Goal: Feedback & Contribution: Leave review/rating

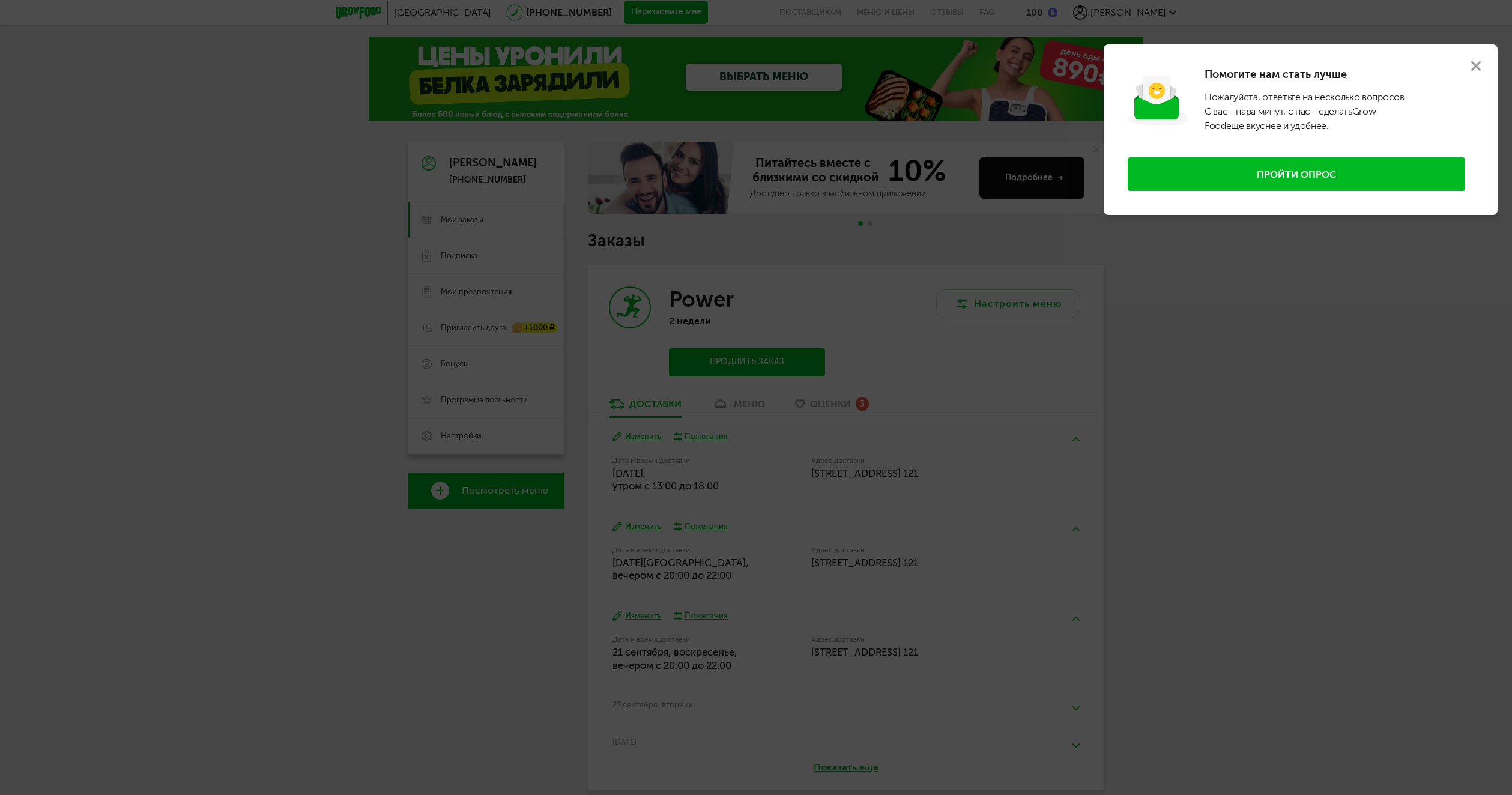
click at [1479, 68] on use at bounding box center [1475, 65] width 9 height 9
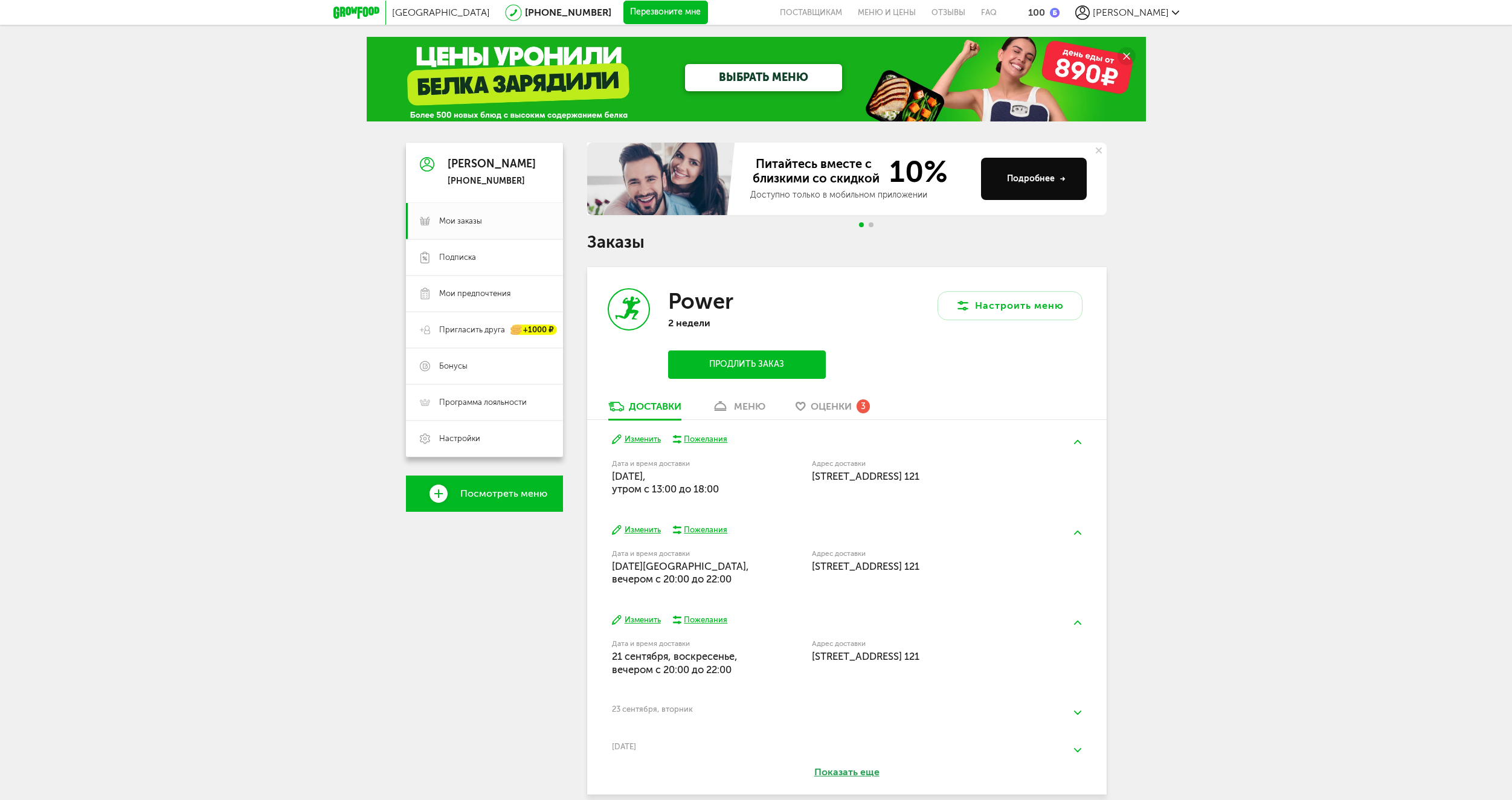
click at [835, 409] on span "Оценки" at bounding box center [831, 406] width 41 height 11
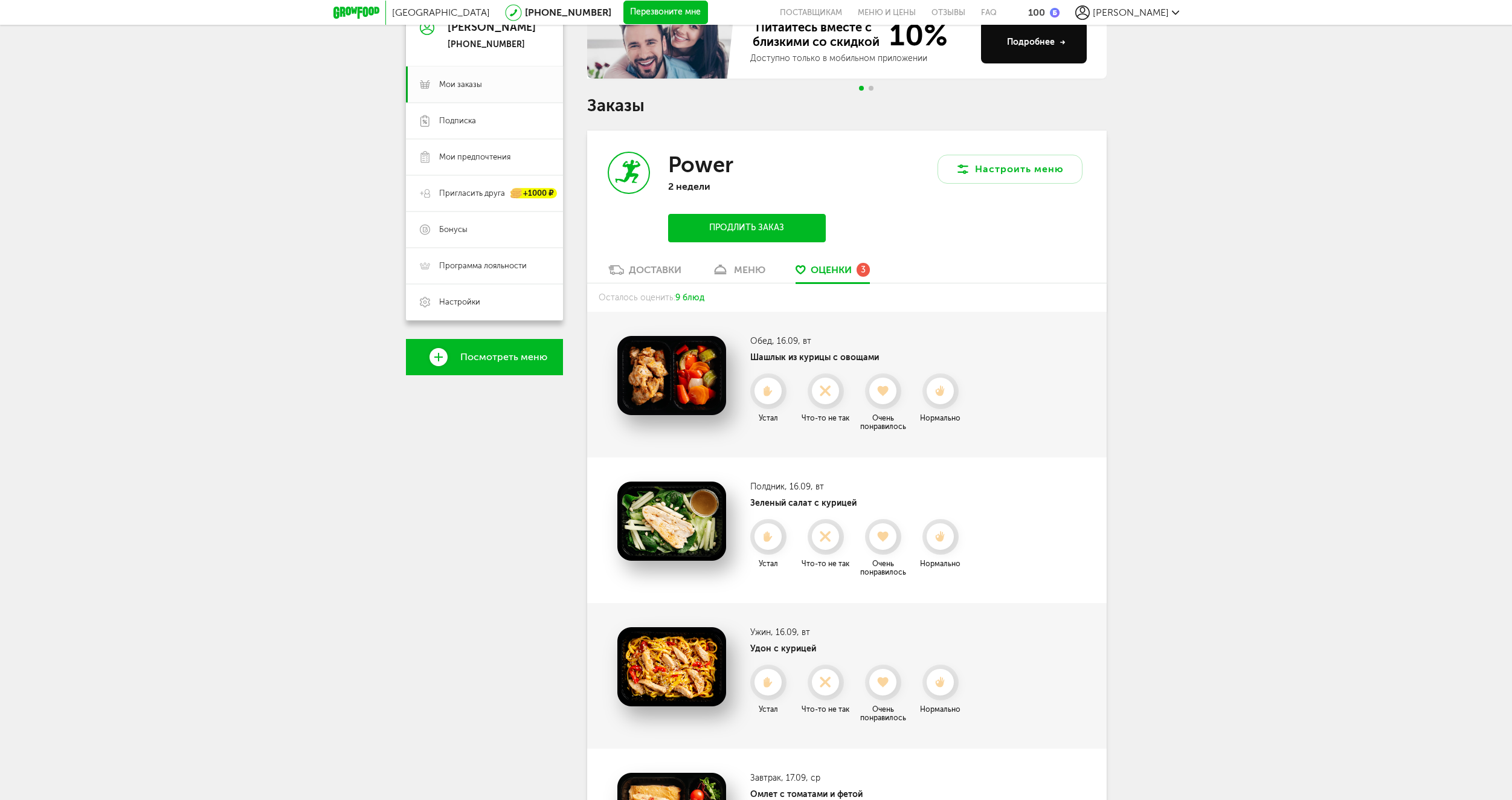
scroll to position [125, 0]
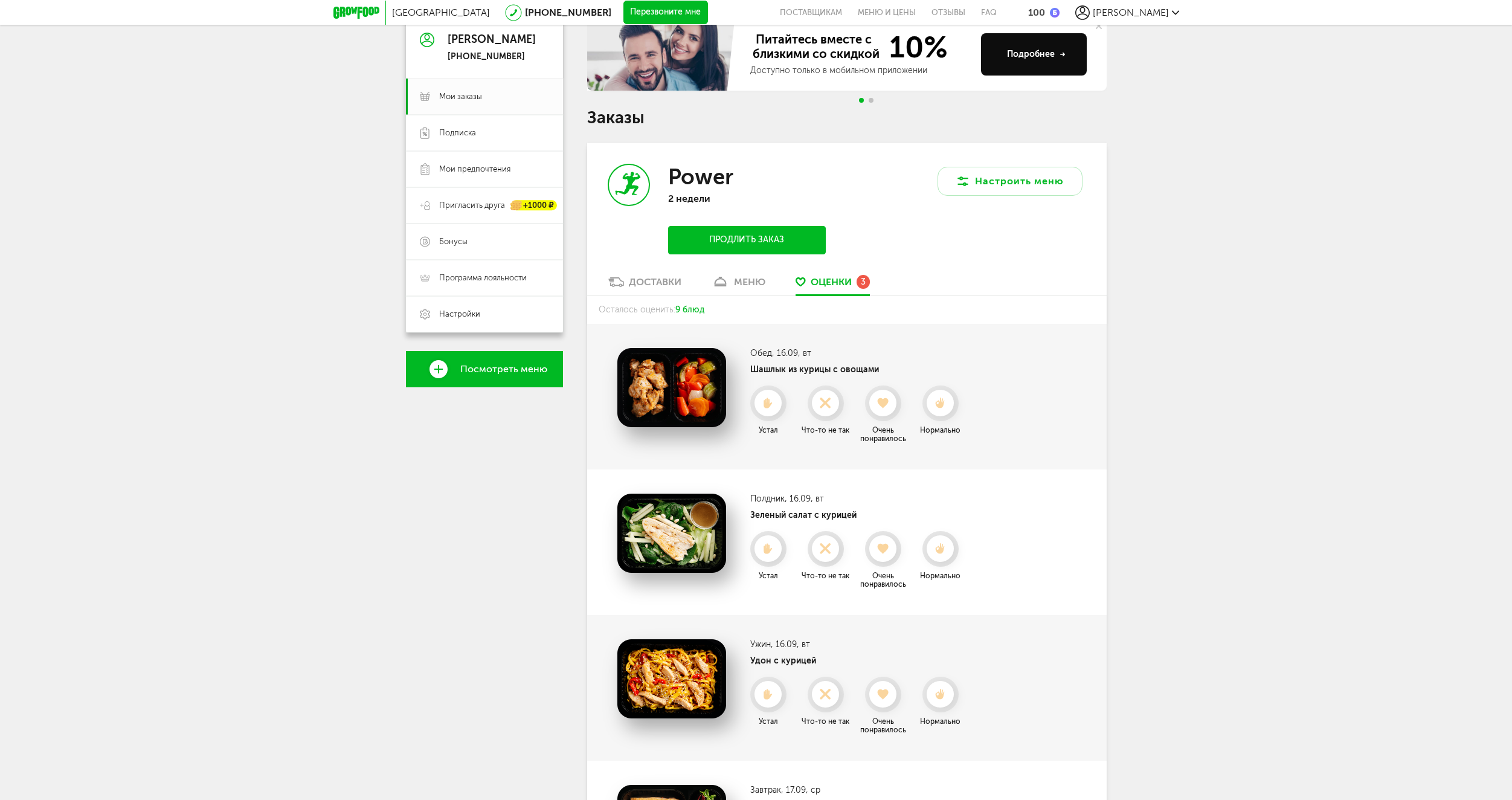
click at [938, 400] on icon at bounding box center [940, 403] width 27 height 11
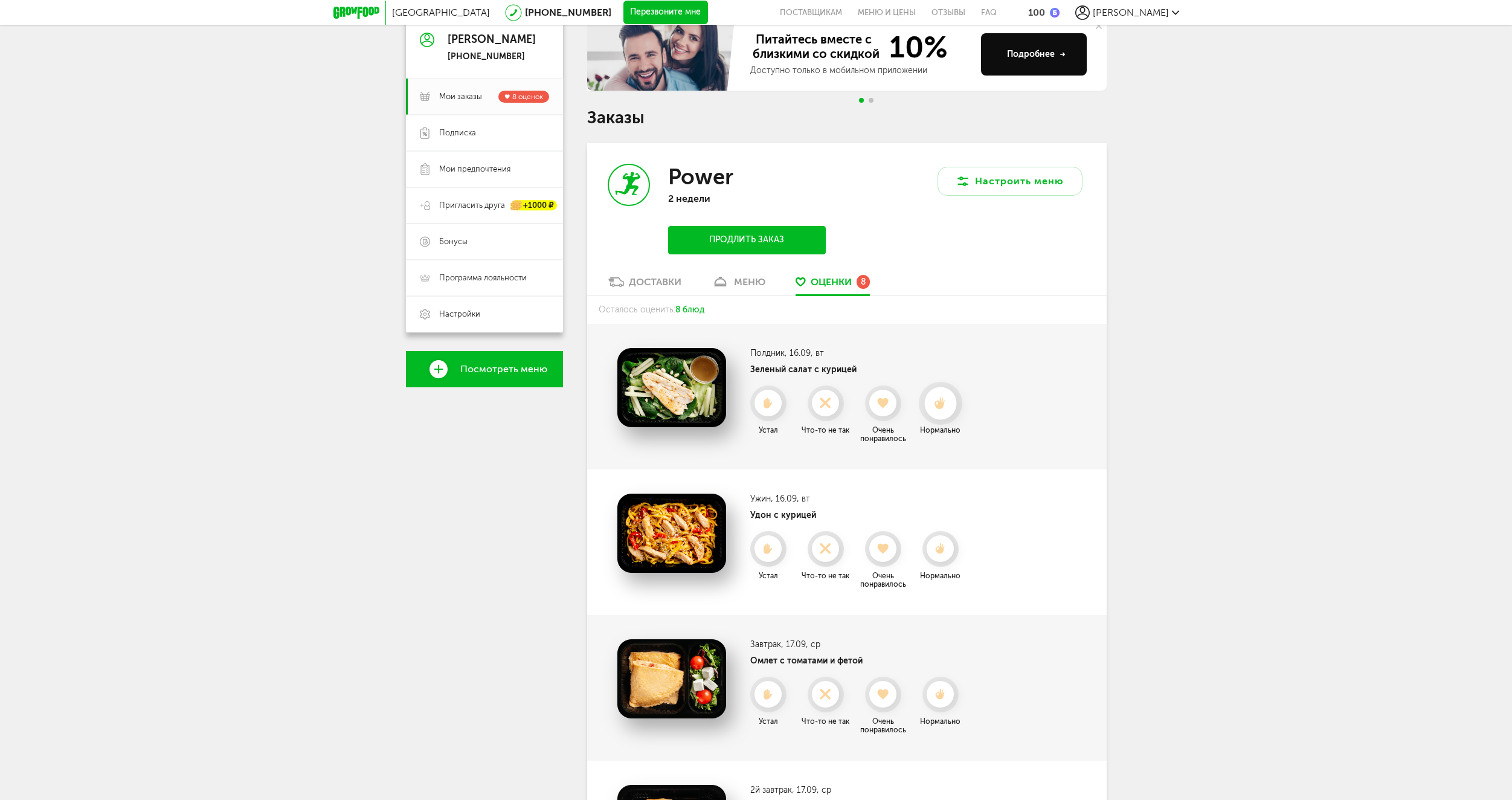
click at [939, 409] on use at bounding box center [940, 403] width 11 height 13
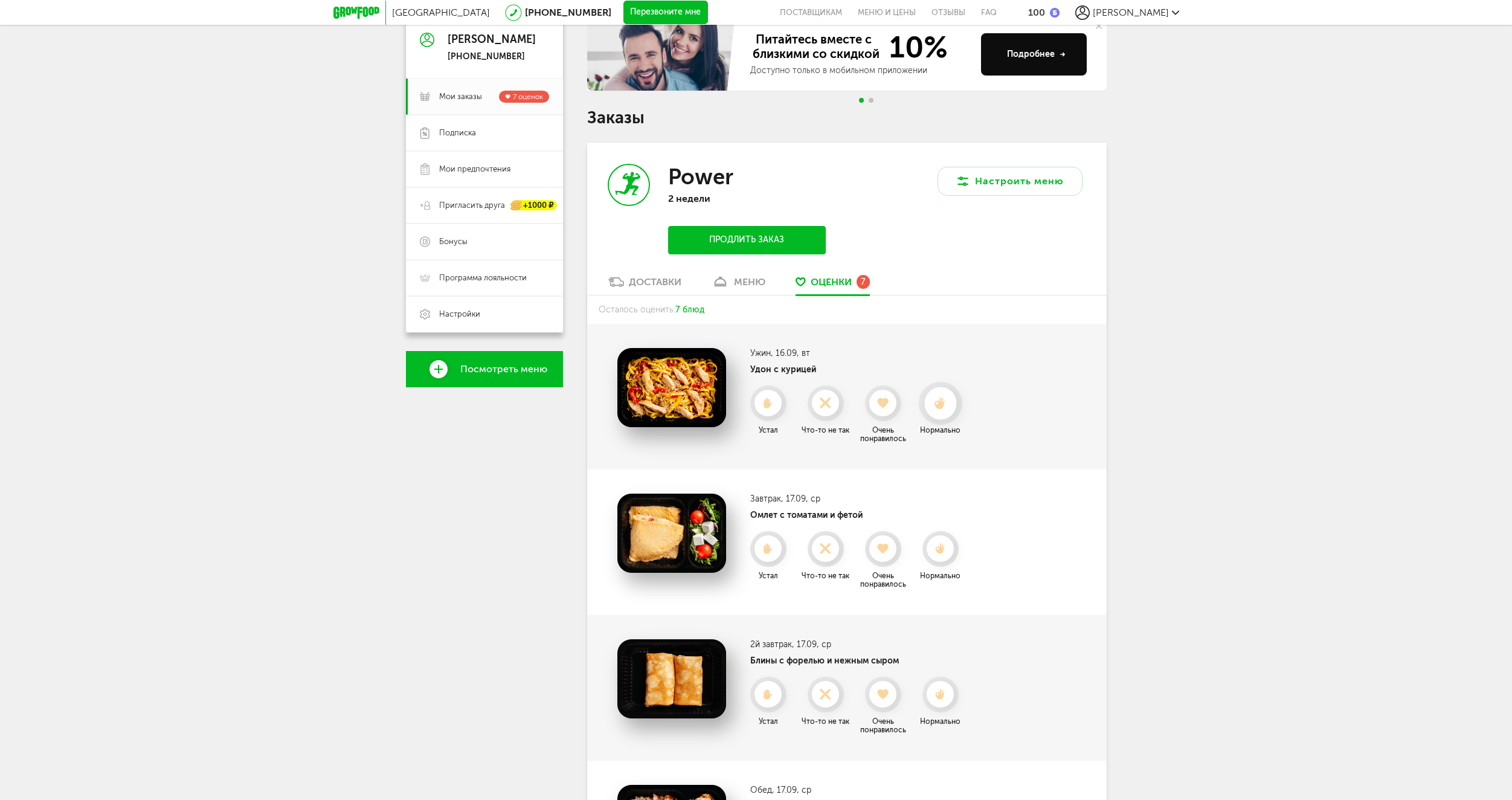
click at [936, 406] on use at bounding box center [940, 403] width 11 height 13
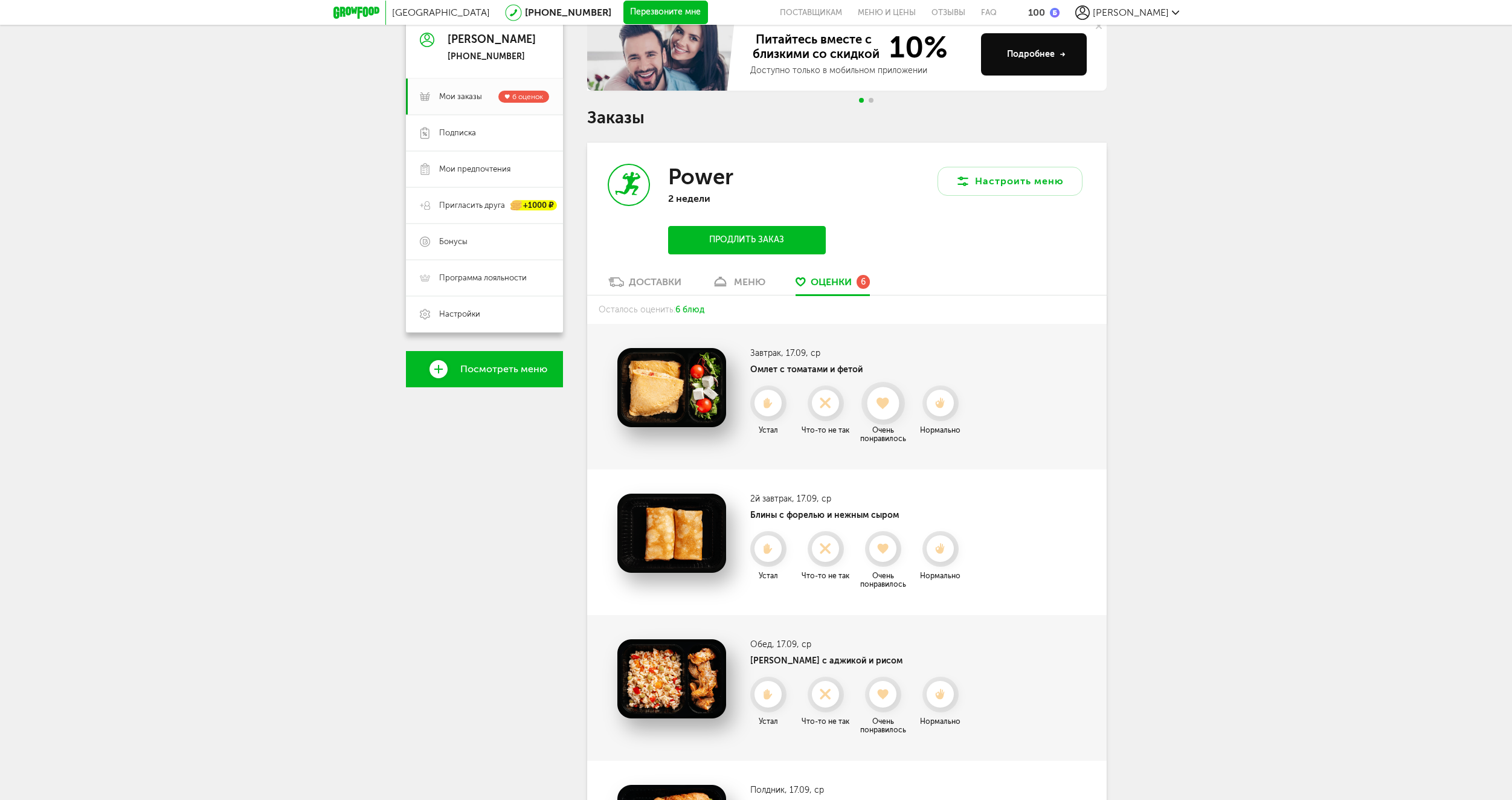
click at [883, 400] on use at bounding box center [883, 403] width 14 height 12
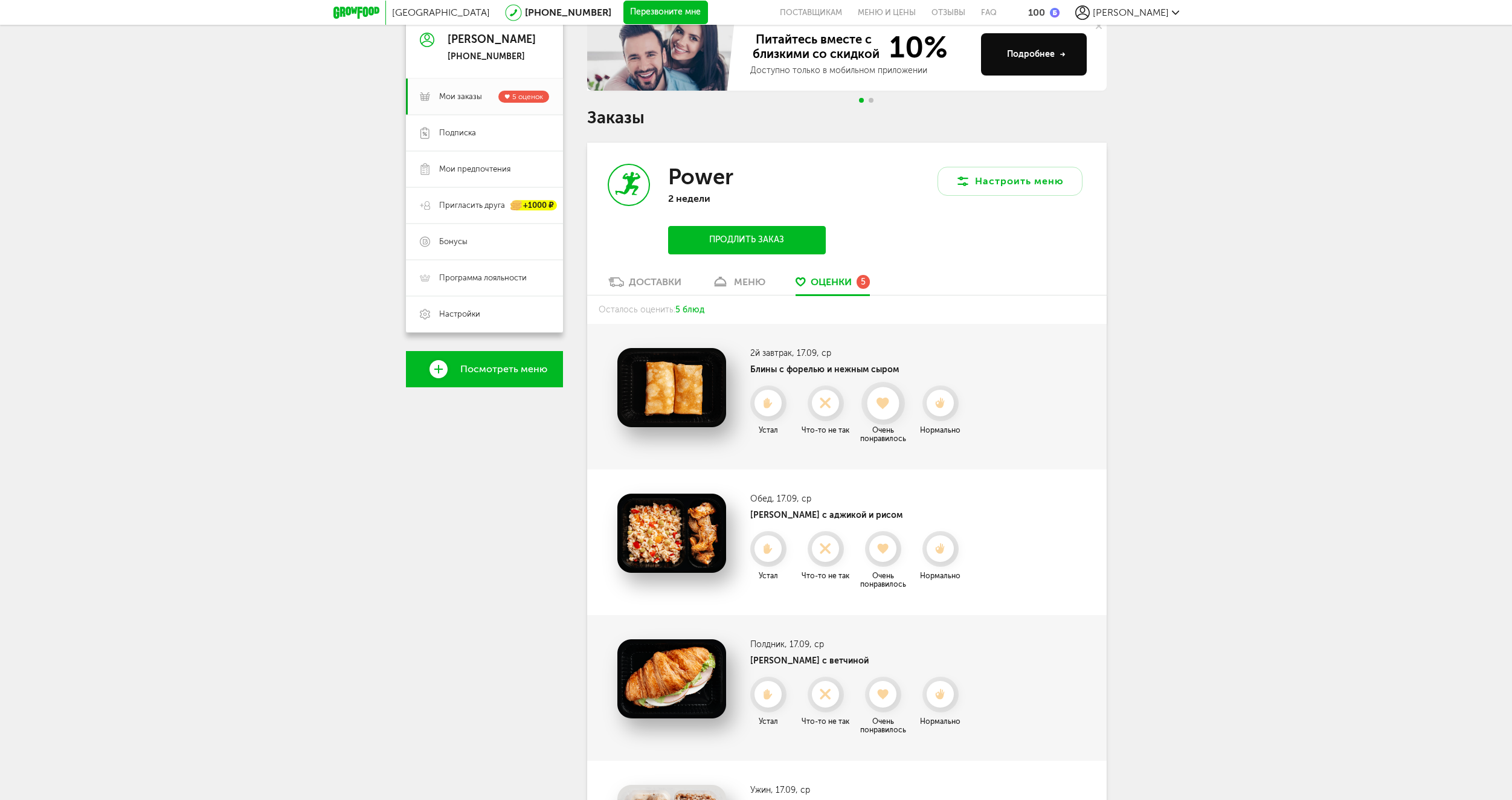
click at [880, 398] on use at bounding box center [883, 403] width 14 height 12
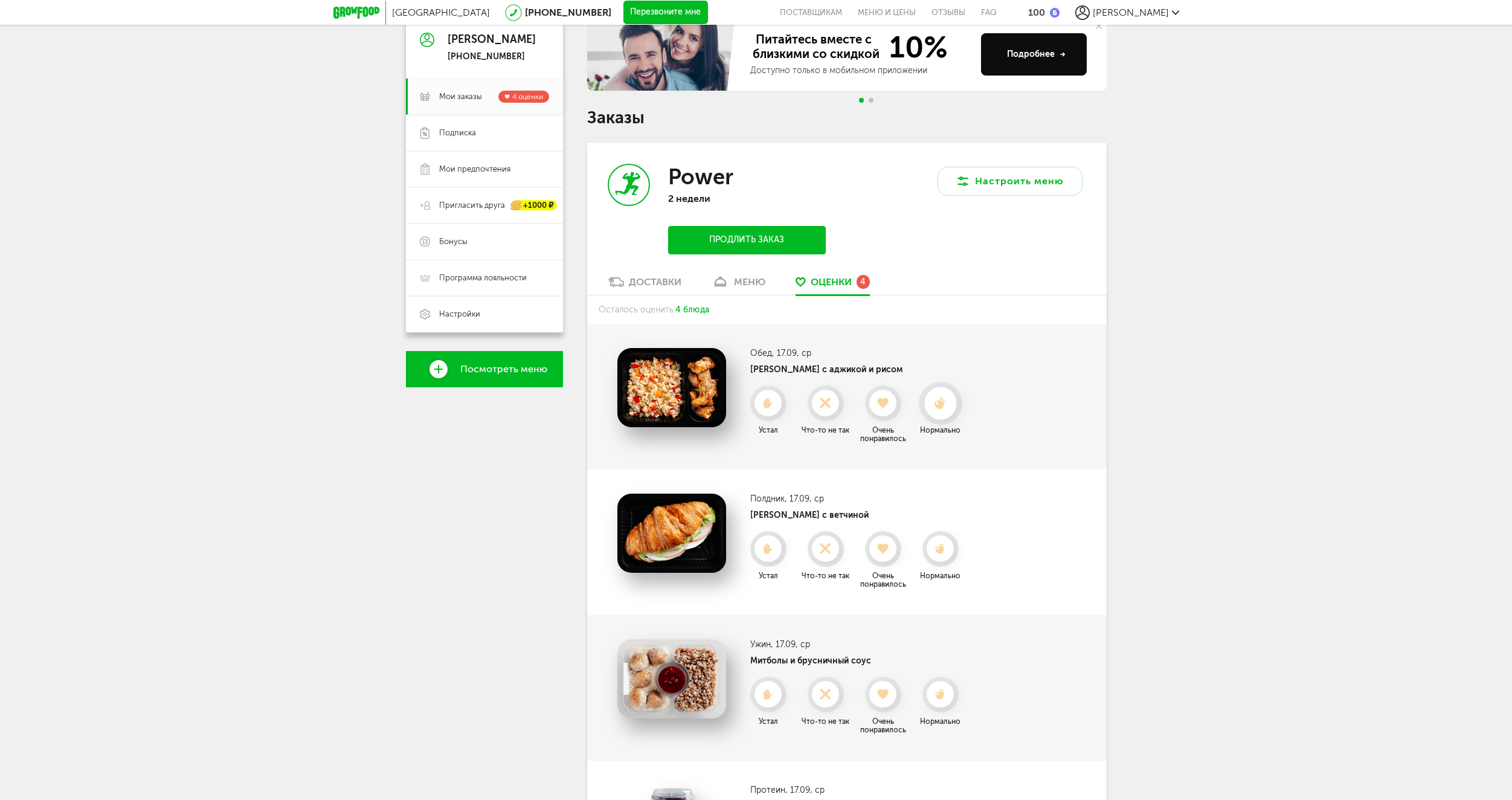
click at [942, 403] on use at bounding box center [940, 403] width 11 height 13
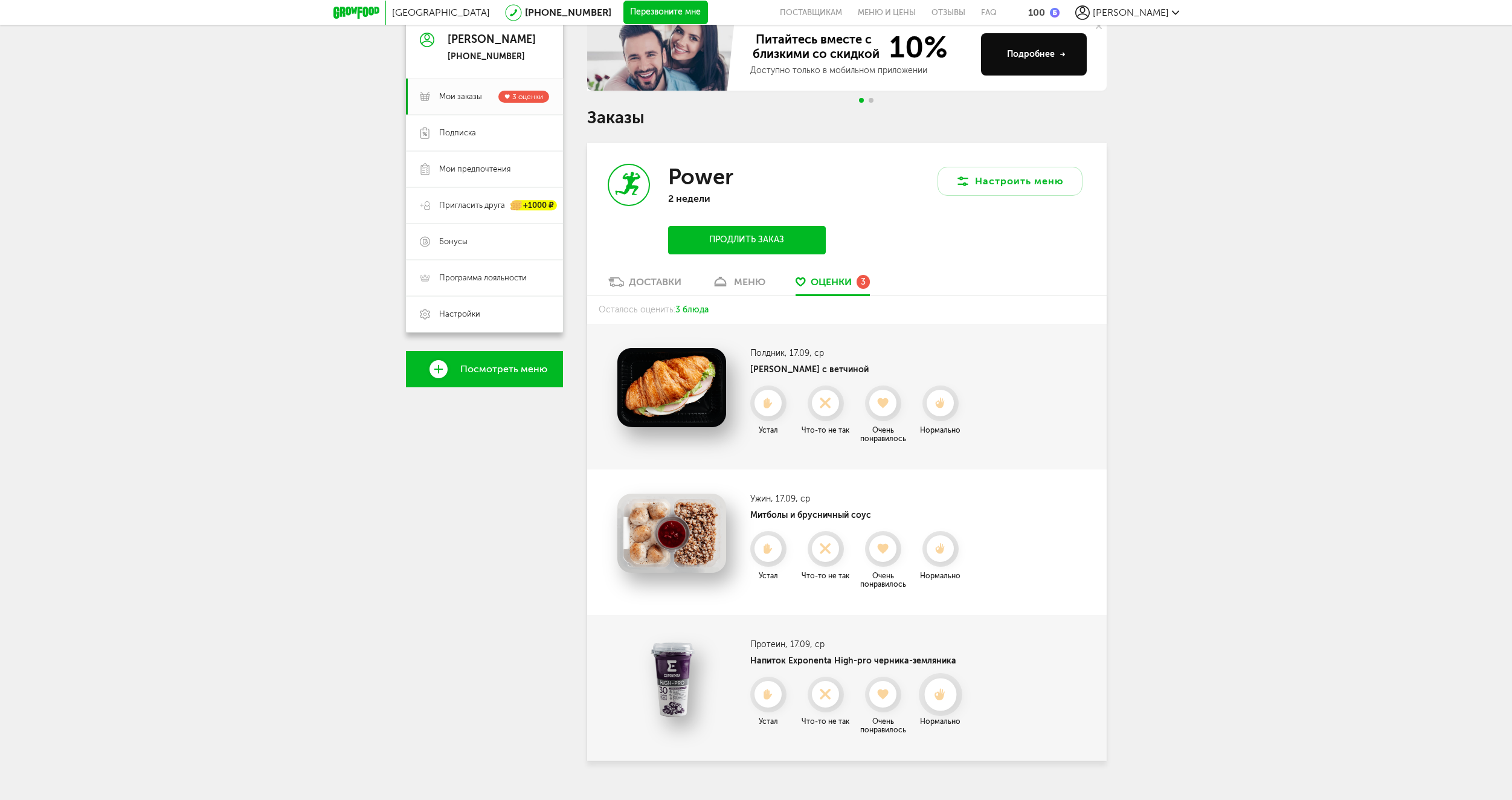
click at [942, 693] on use at bounding box center [940, 695] width 11 height 13
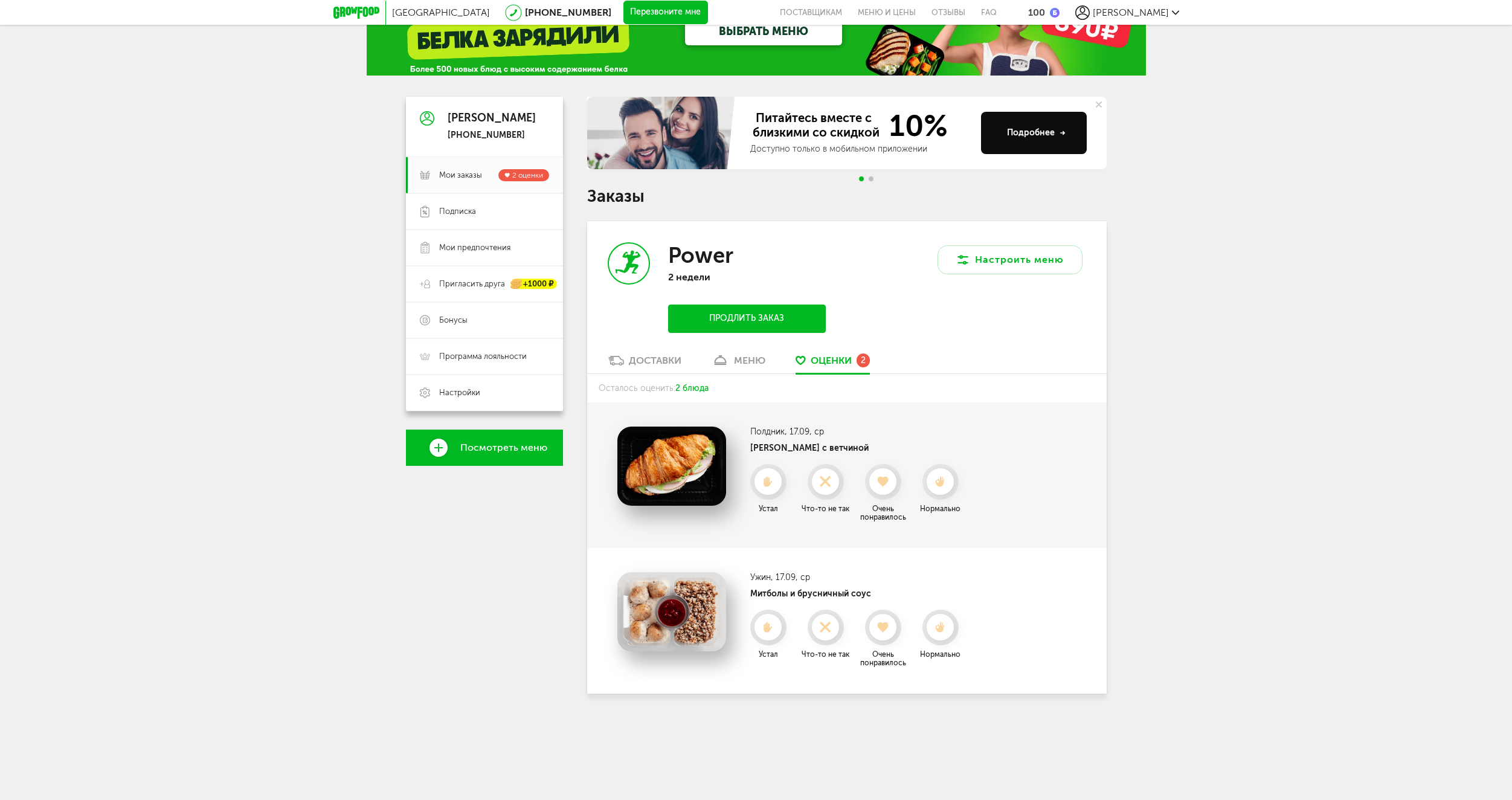
scroll to position [1, 0]
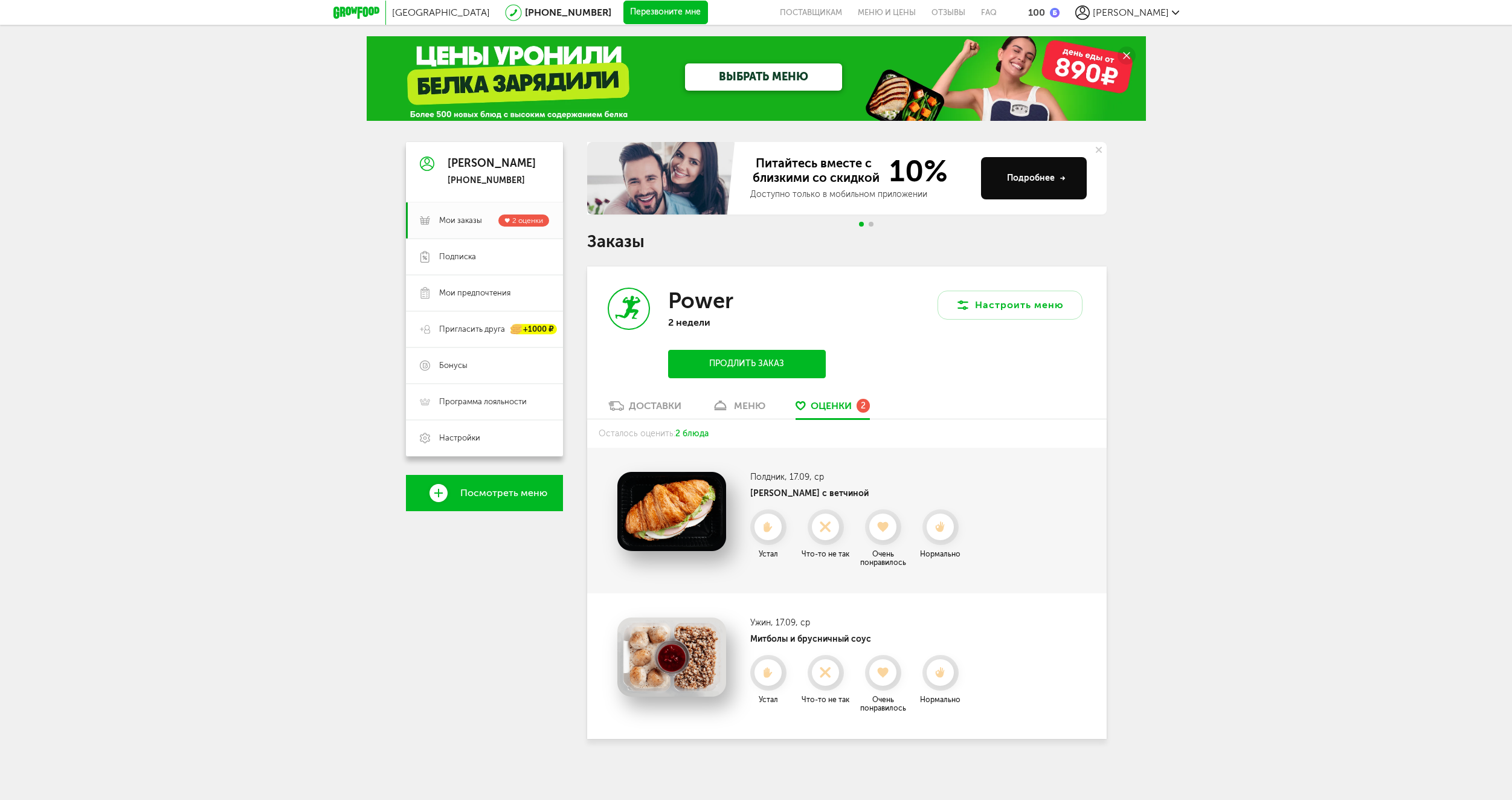
click at [658, 411] on div "Доставки" at bounding box center [655, 406] width 52 height 11
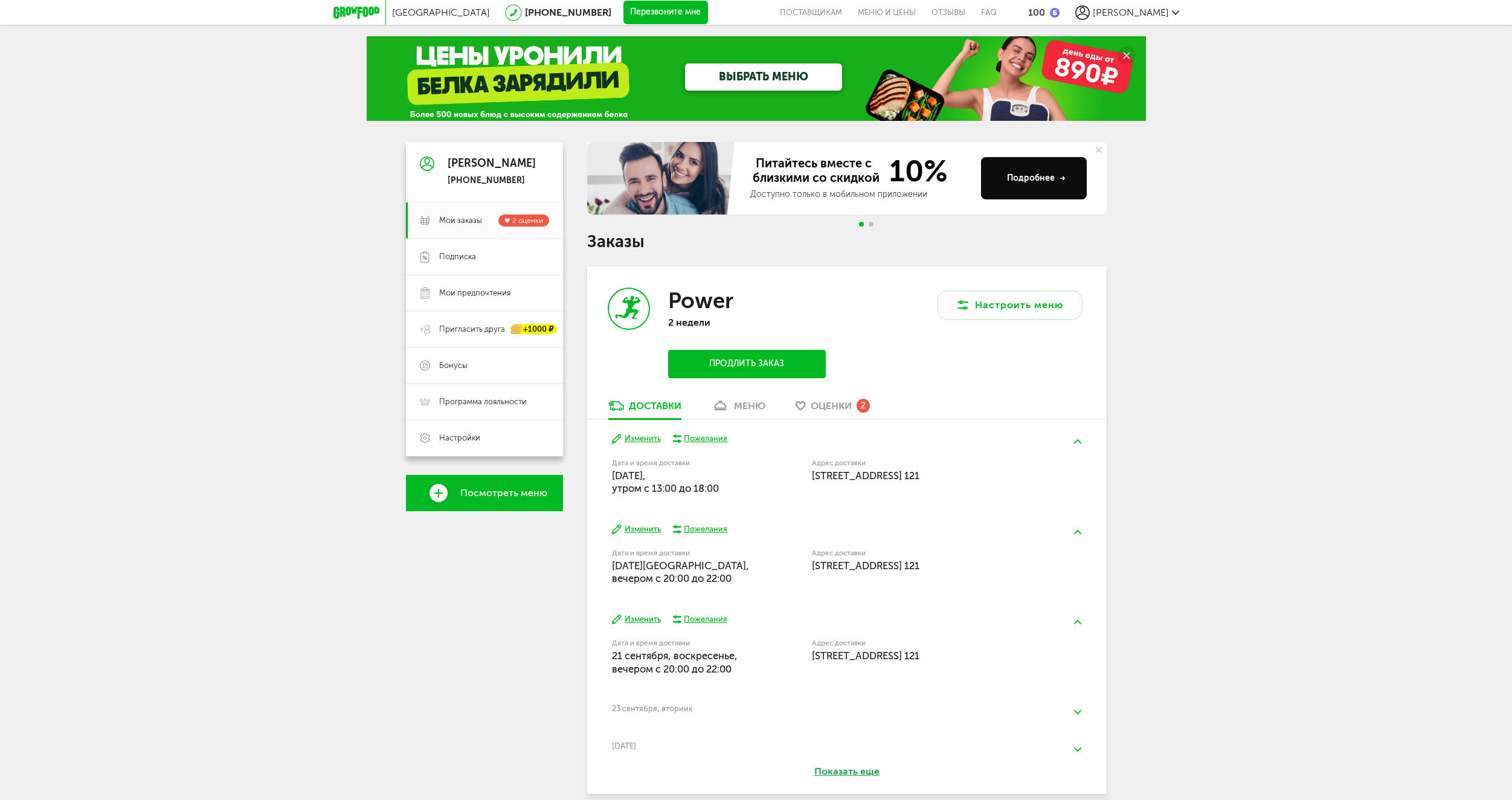
click at [736, 409] on div "меню" at bounding box center [749, 406] width 32 height 11
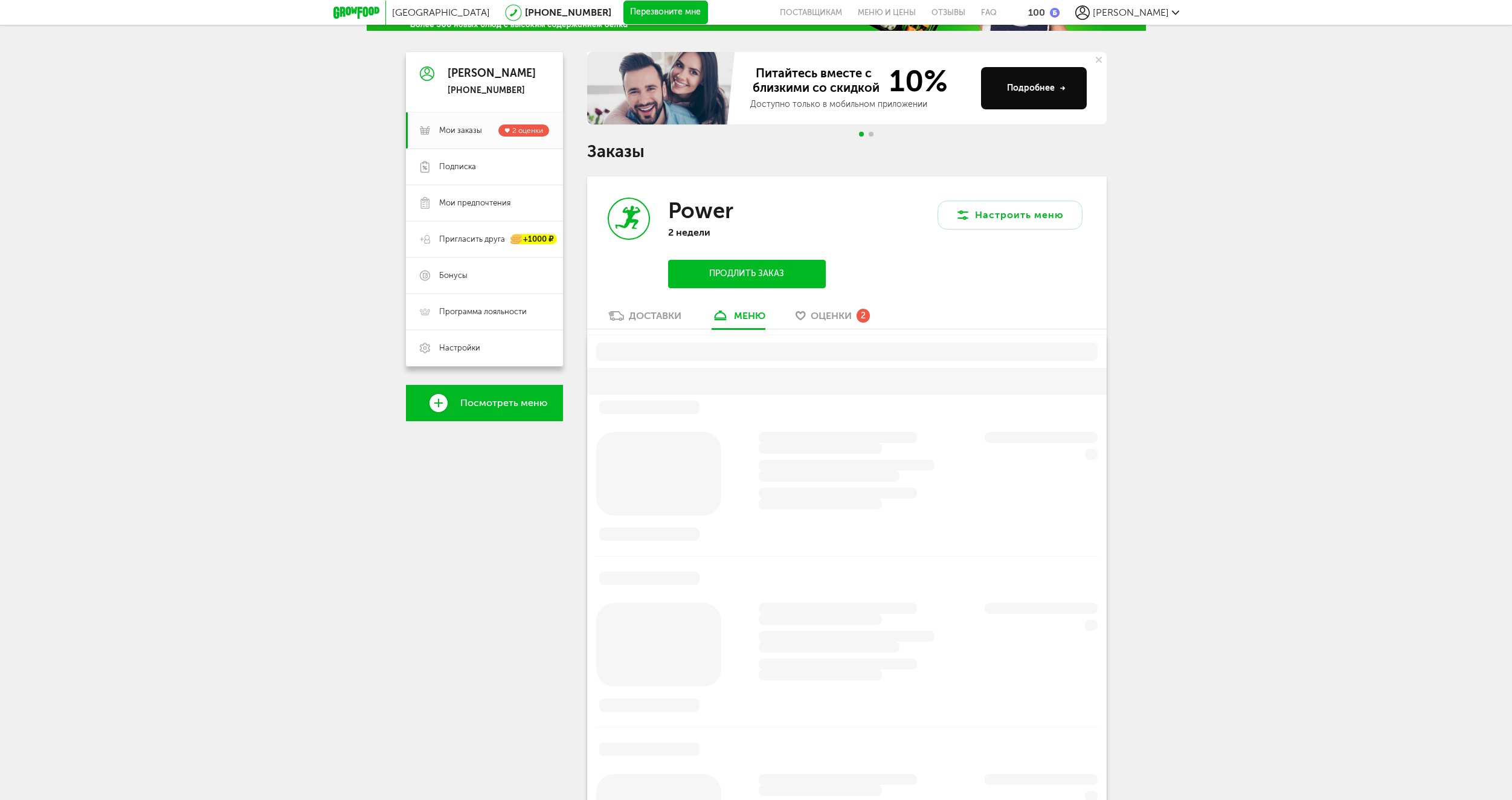
scroll to position [237, 0]
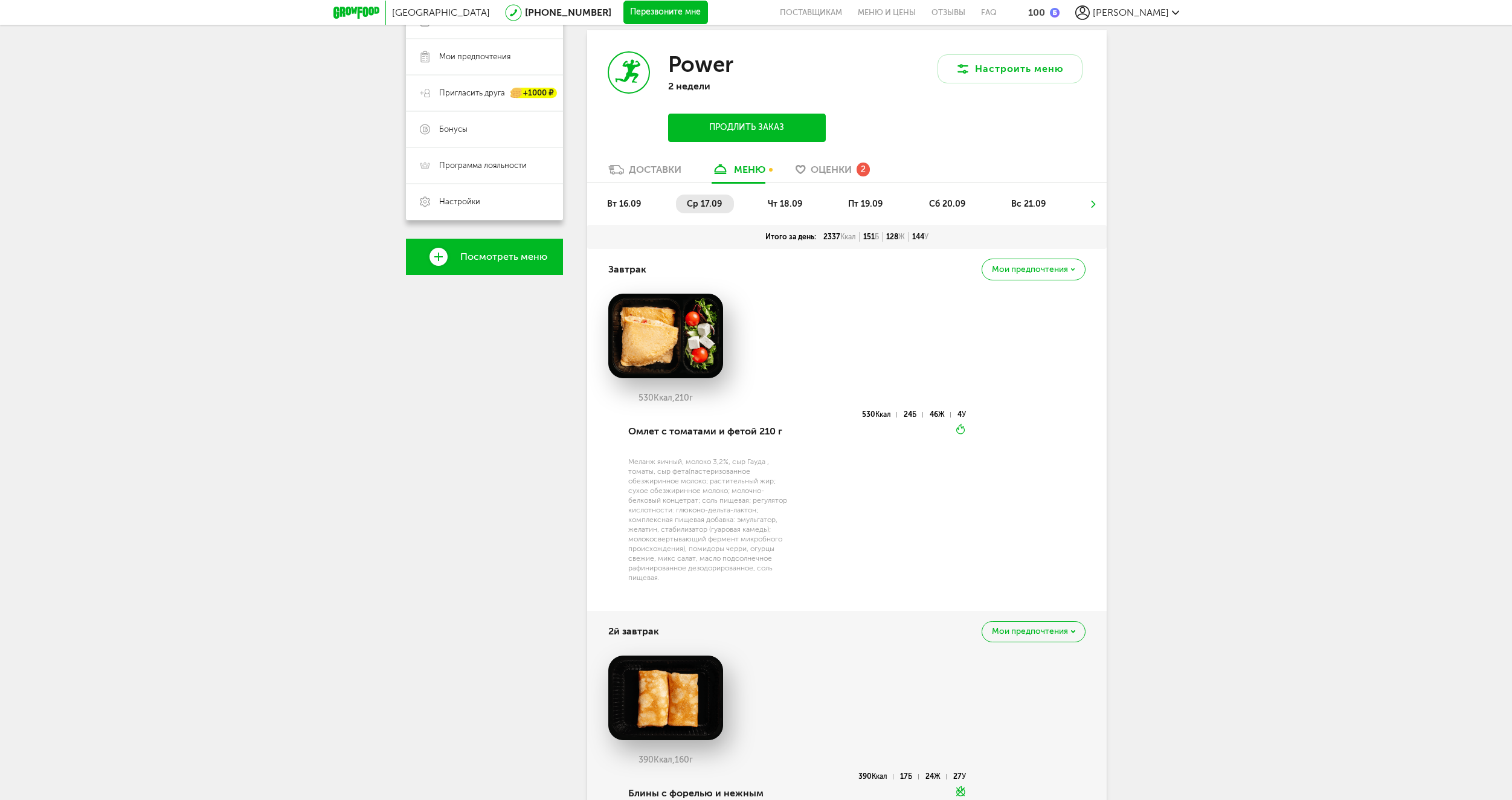
click at [1072, 269] on icon at bounding box center [1073, 270] width 4 height 3
click at [1060, 265] on span "Мои предпочтения" at bounding box center [1030, 270] width 76 height 9
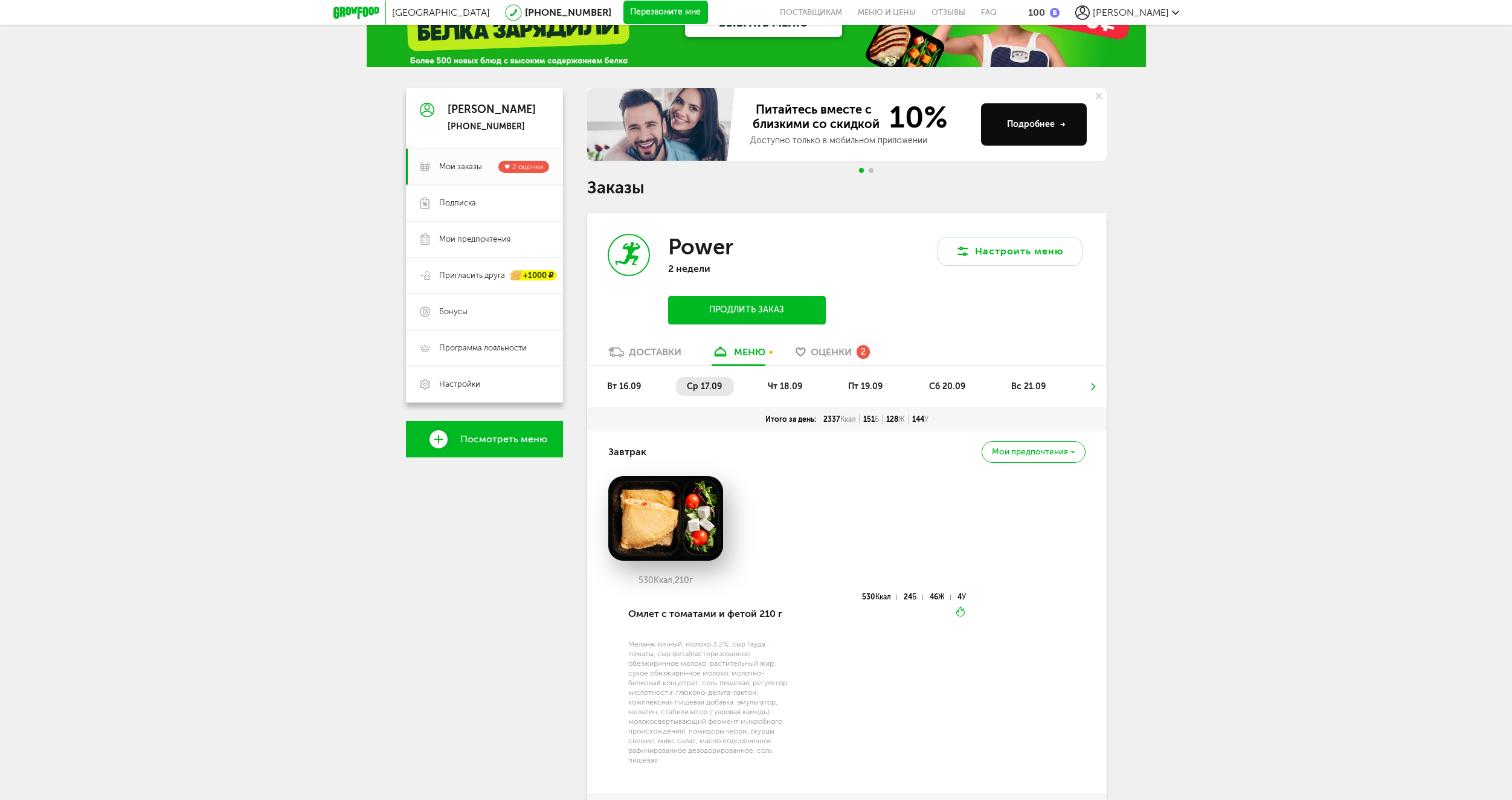
scroll to position [0, 0]
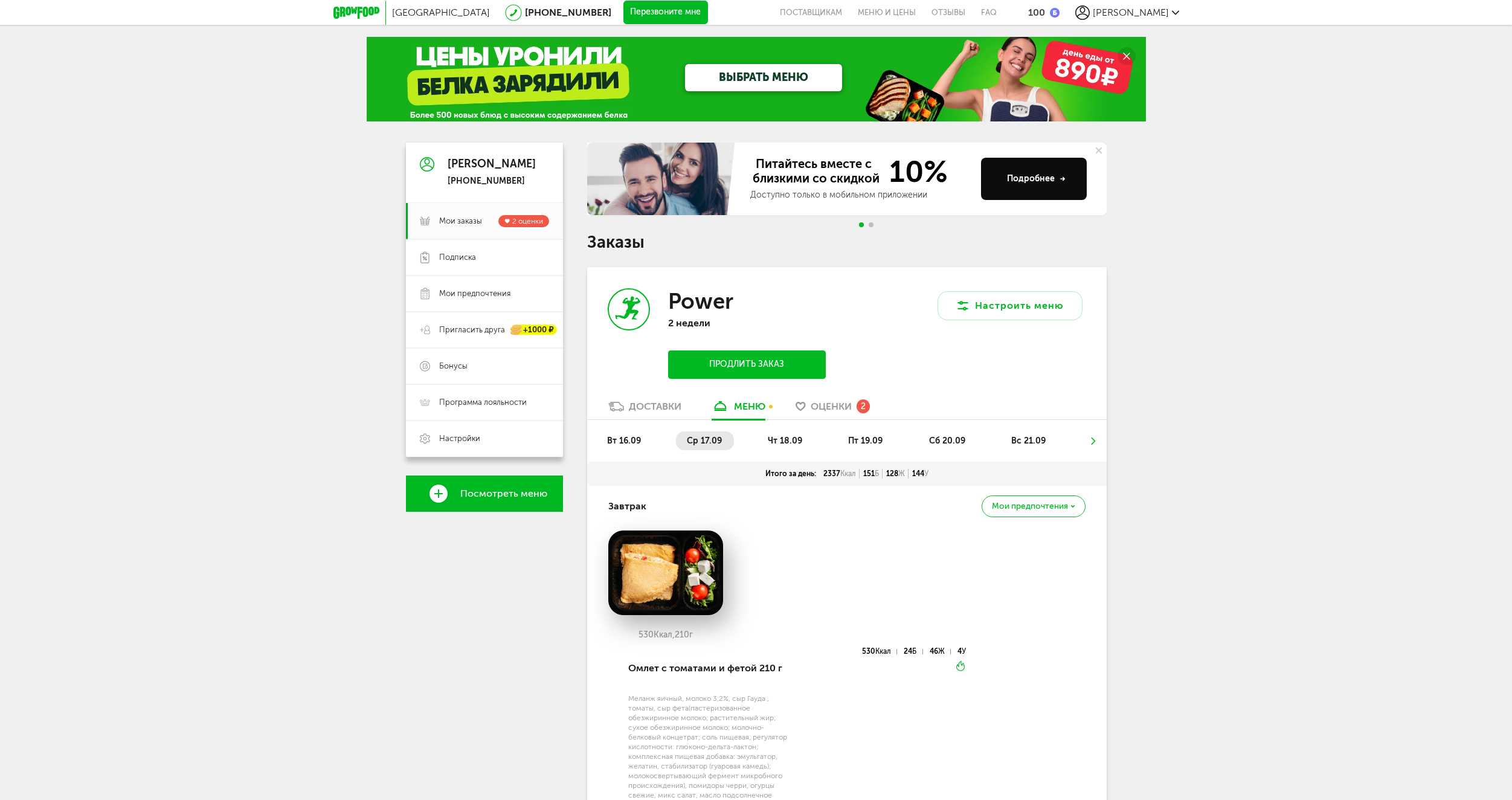
click at [651, 406] on div "Доставки" at bounding box center [655, 406] width 52 height 11
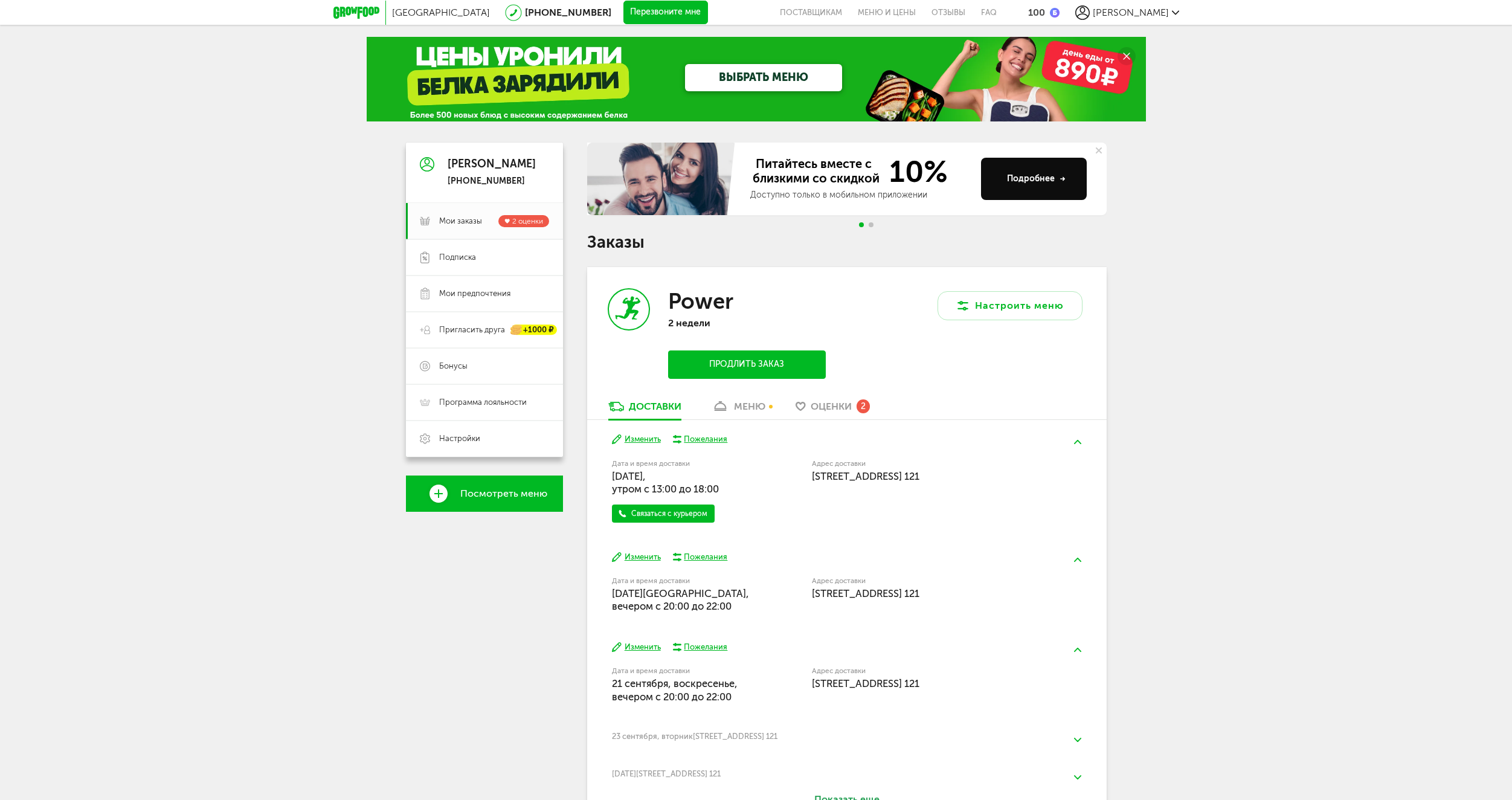
click at [714, 436] on div "Пожелания" at bounding box center [706, 439] width 44 height 11
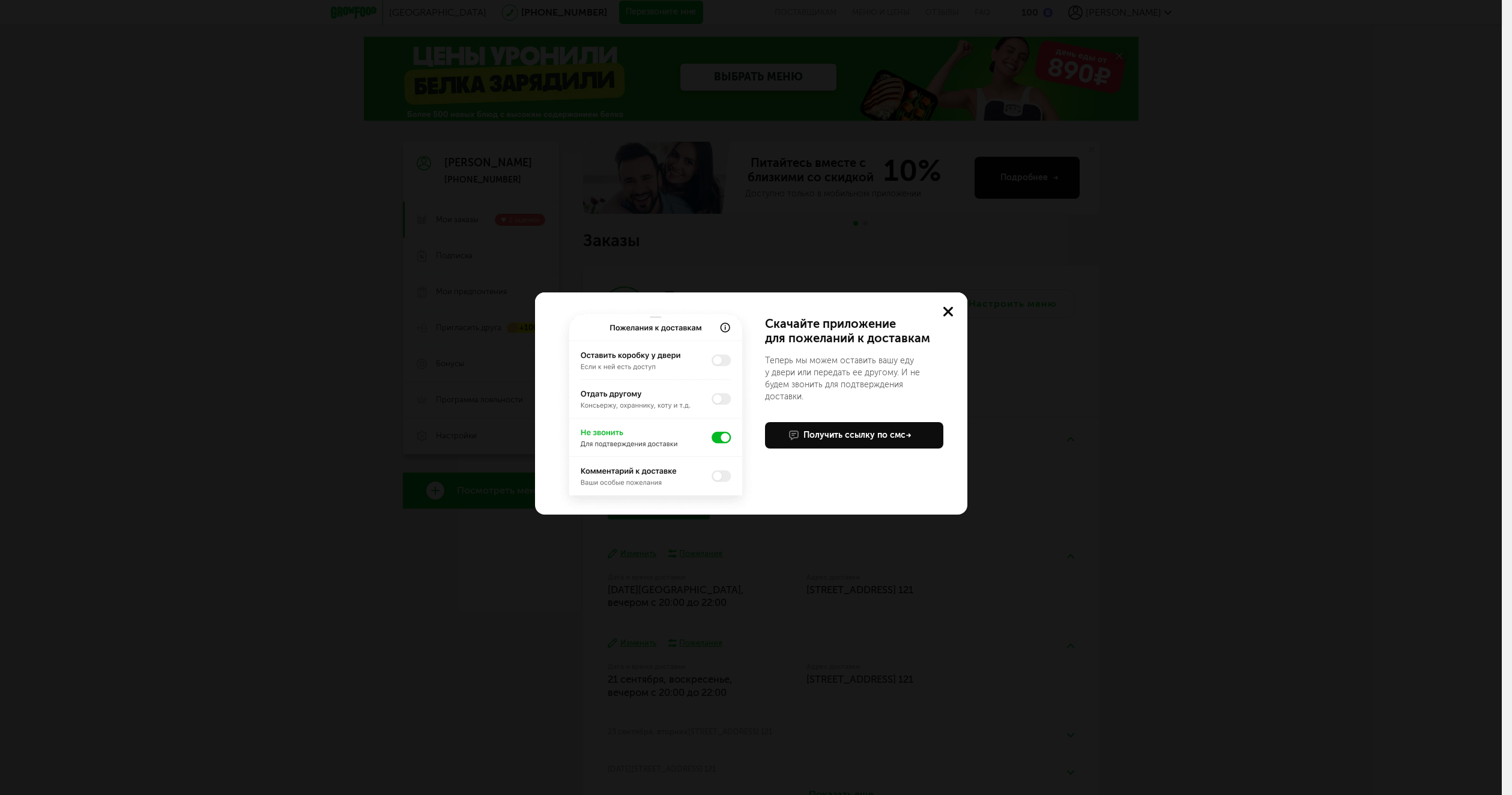
click at [950, 315] on use at bounding box center [948, 311] width 9 height 9
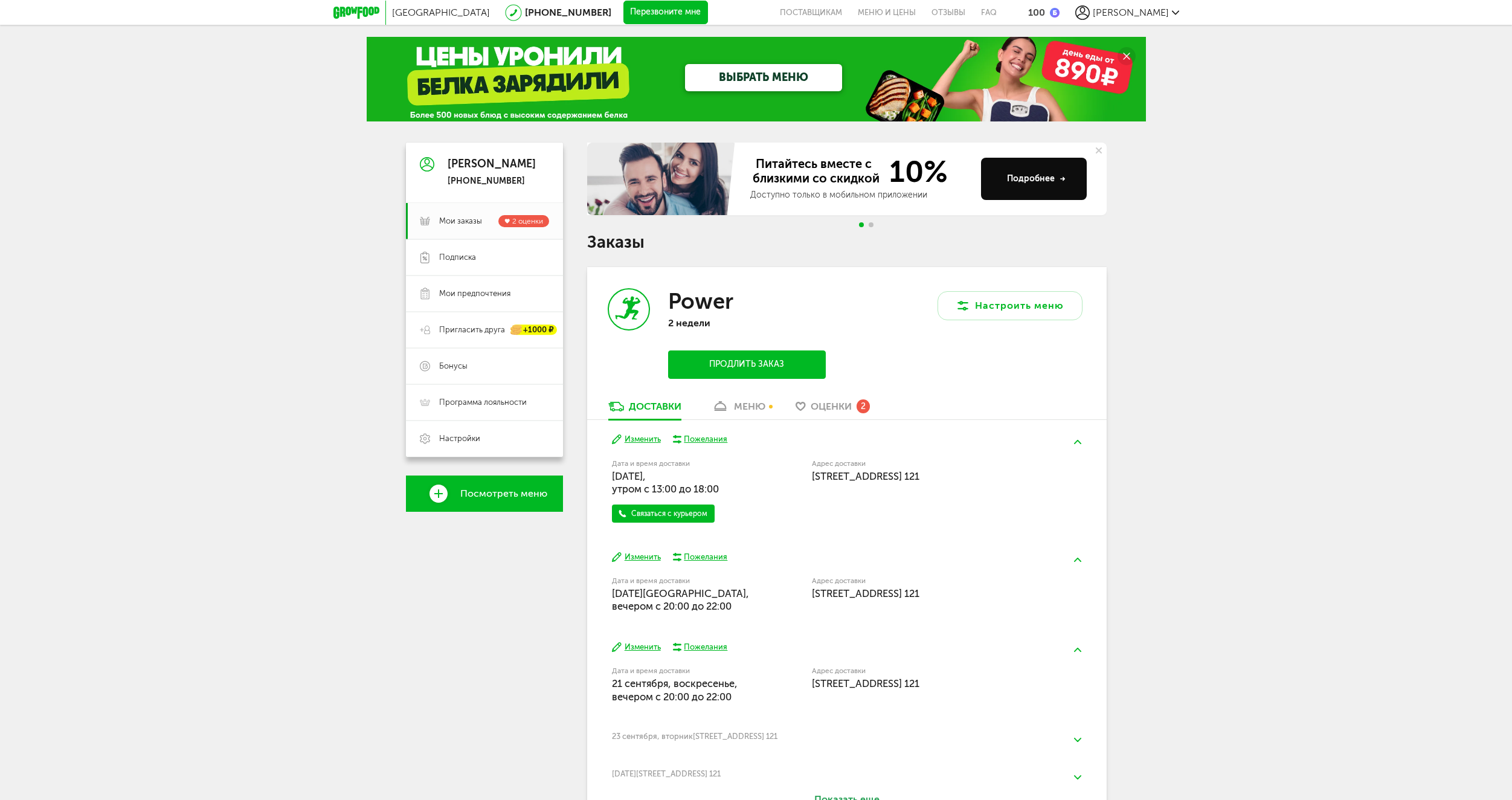
click at [642, 438] on button "Изменить" at bounding box center [636, 439] width 49 height 11
